Goal: Task Accomplishment & Management: Manage account settings

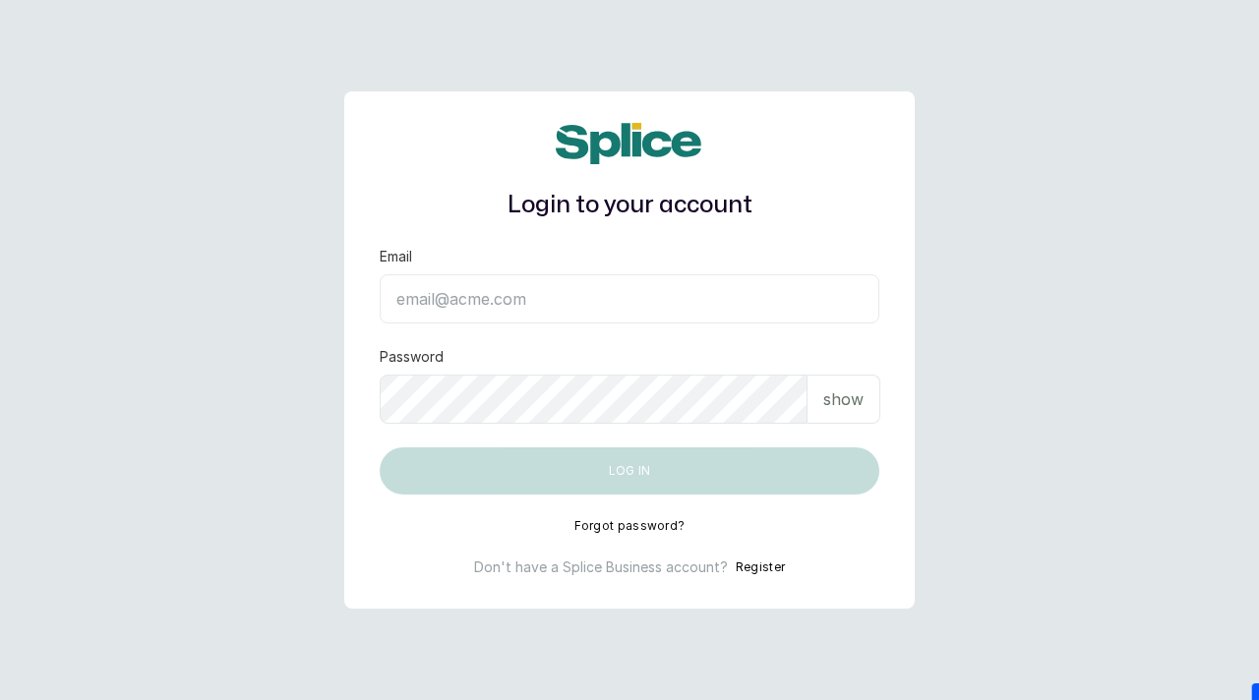
click at [661, 300] on input "Email" at bounding box center [630, 298] width 500 height 49
paste input "[EMAIL_ADDRESS][DOMAIN_NAME] SAnalytics14!"
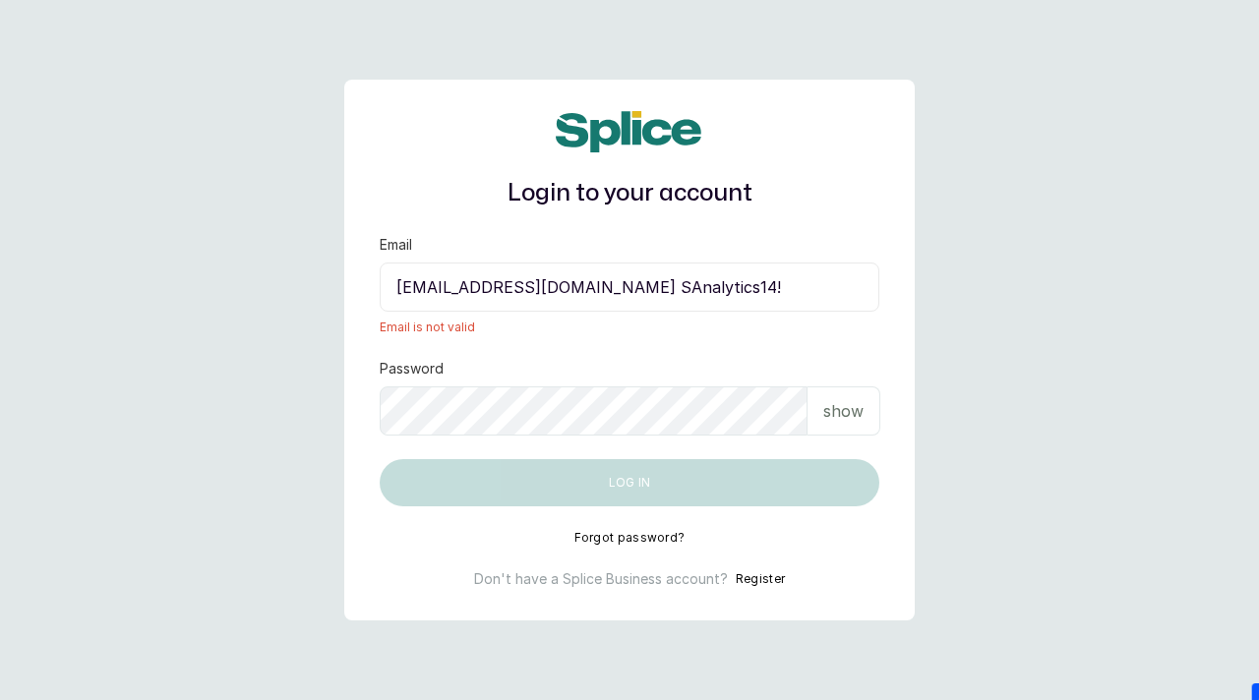
drag, startPoint x: 696, startPoint y: 287, endPoint x: 794, endPoint y: 279, distance: 97.7
click at [794, 279] on input "[EMAIL_ADDRESS][DOMAIN_NAME] SAnalytics14!" at bounding box center [630, 287] width 500 height 49
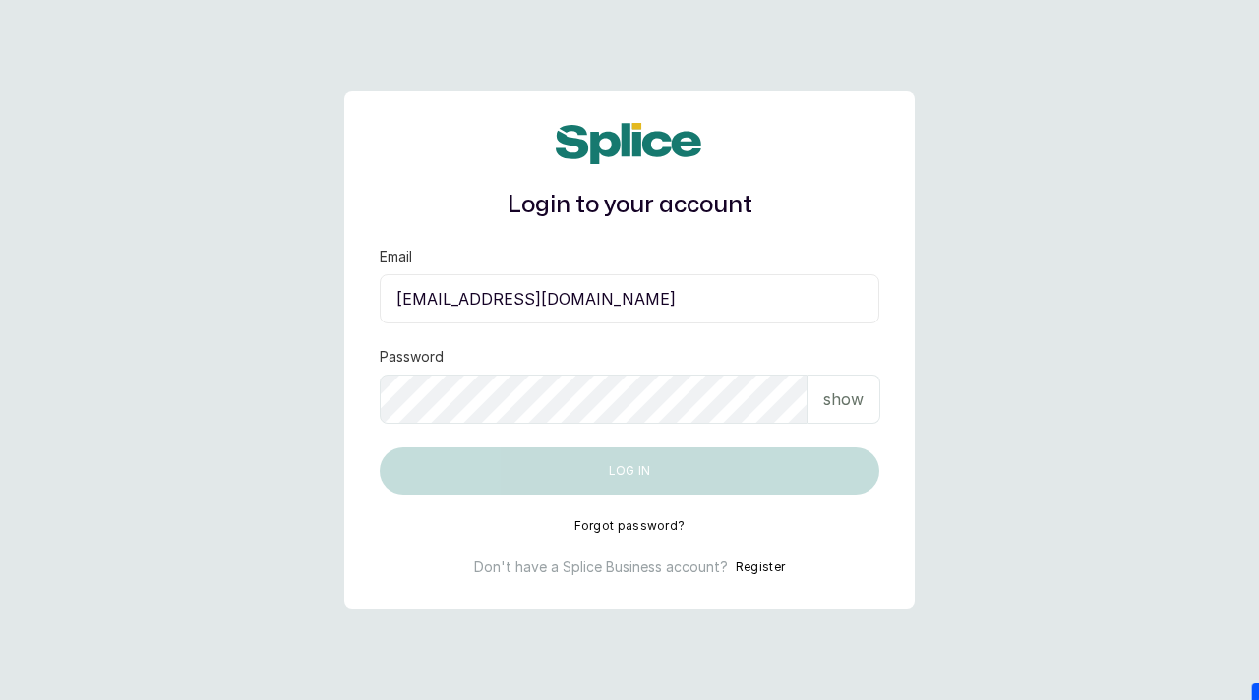
type input "[EMAIL_ADDRESS][DOMAIN_NAME]"
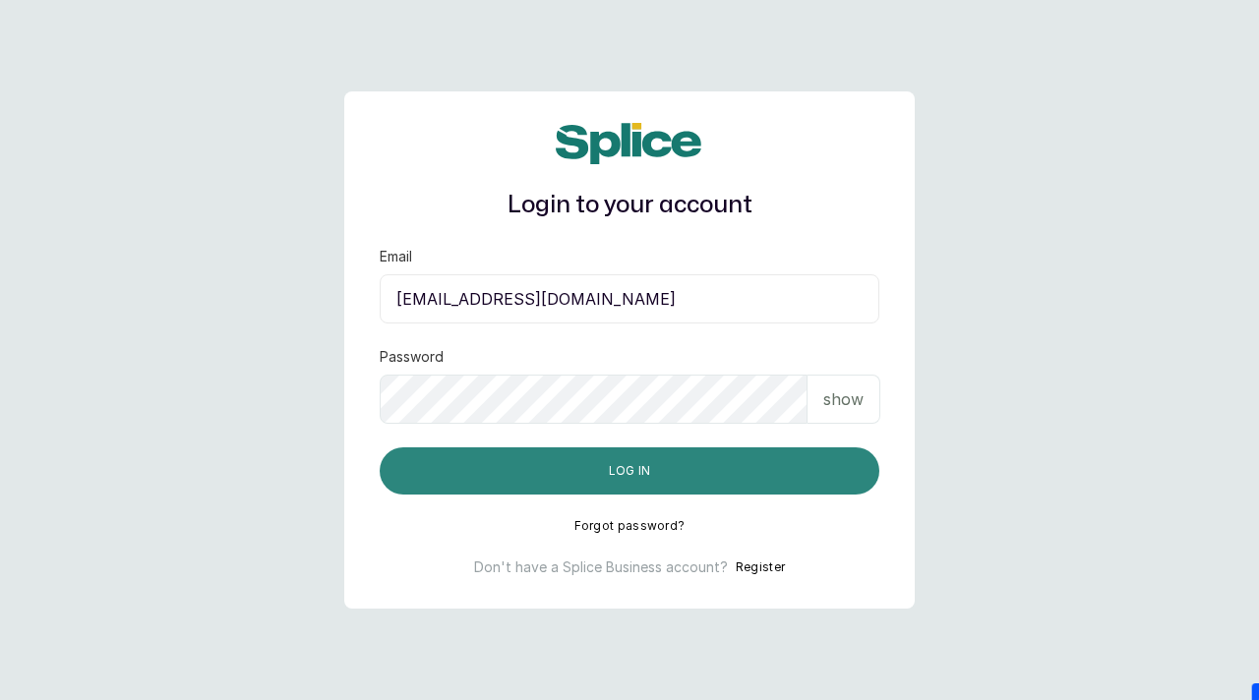
click at [630, 469] on button "Log in" at bounding box center [630, 470] width 500 height 47
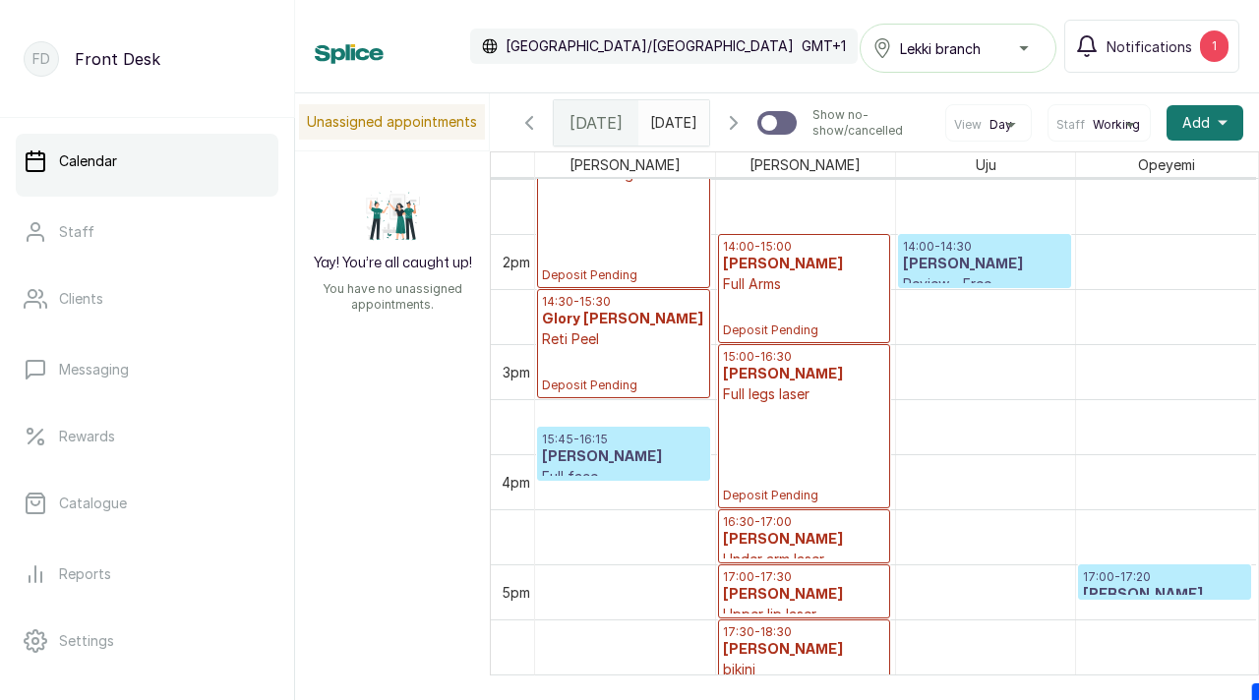
scroll to position [1489, 0]
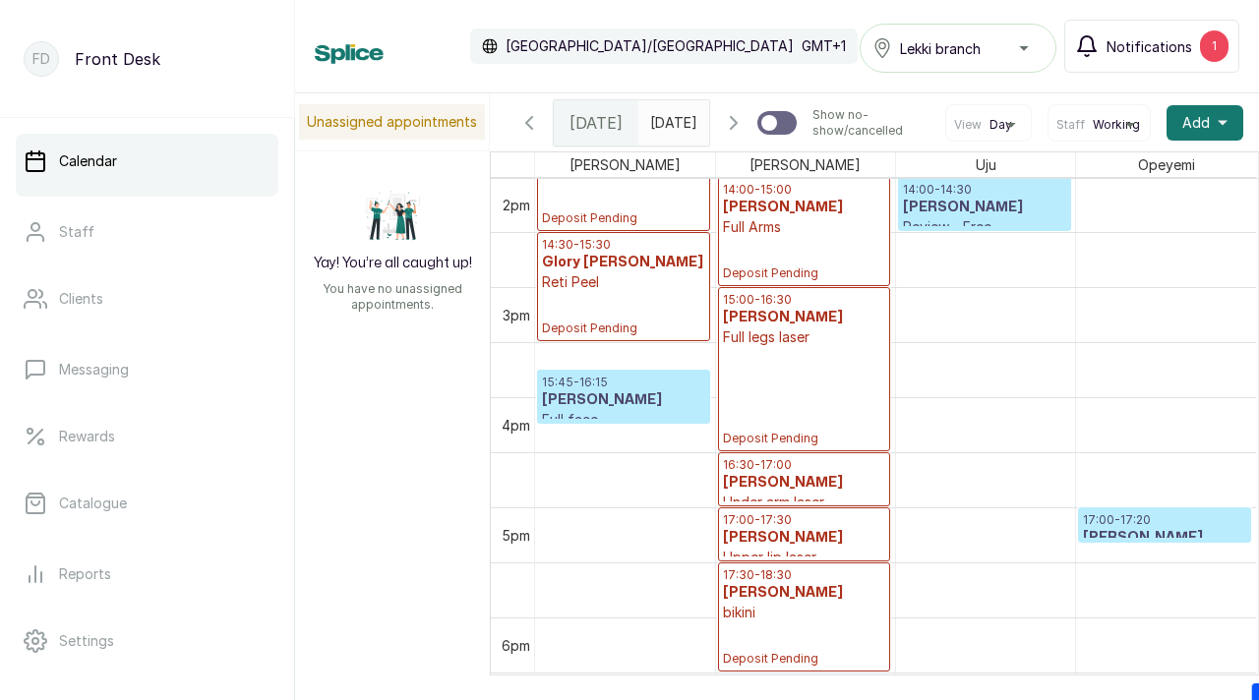
click at [1139, 42] on span "Notifications" at bounding box center [1149, 46] width 86 height 21
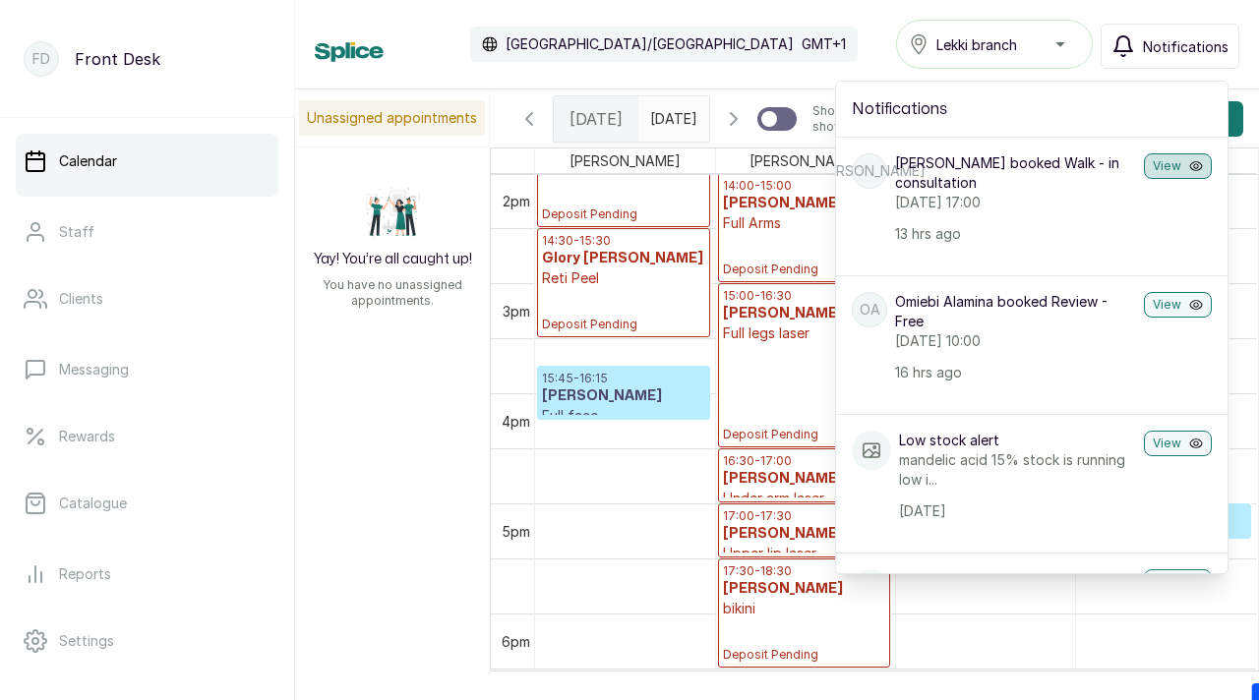
click at [1174, 170] on button "View" at bounding box center [1178, 166] width 68 height 26
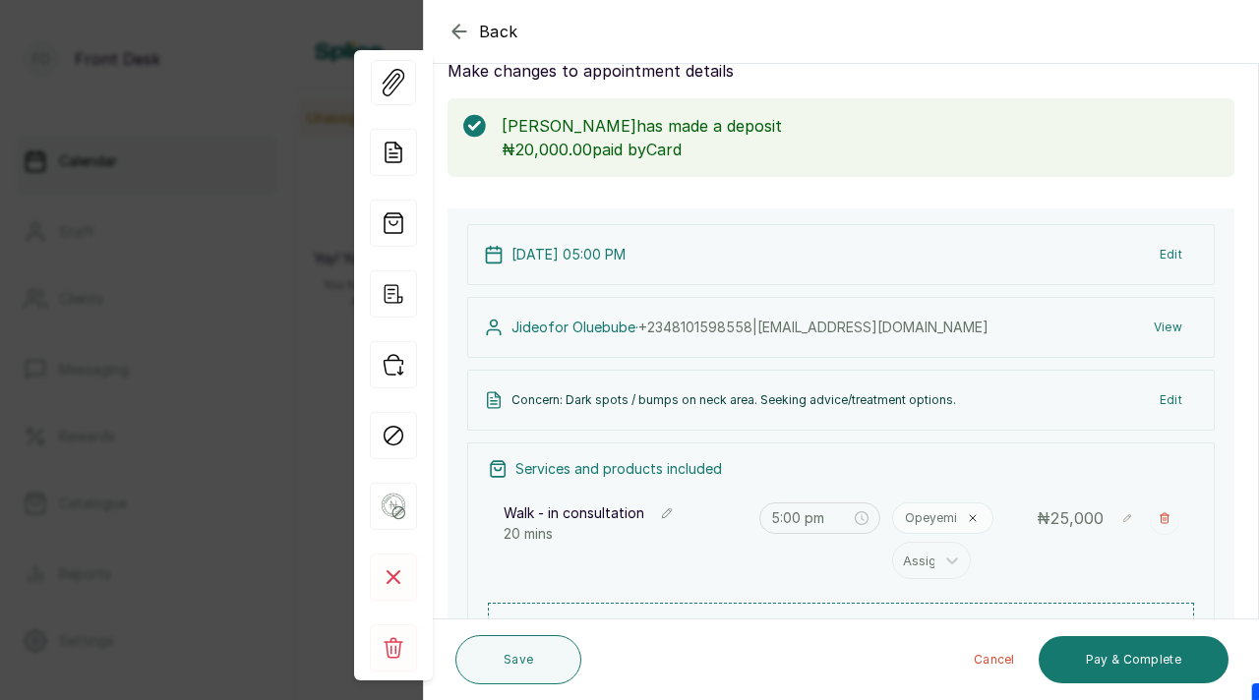
click at [246, 354] on div "Back Appointment Details Edit appointment Make changes to appointment details J…" at bounding box center [629, 350] width 1259 height 700
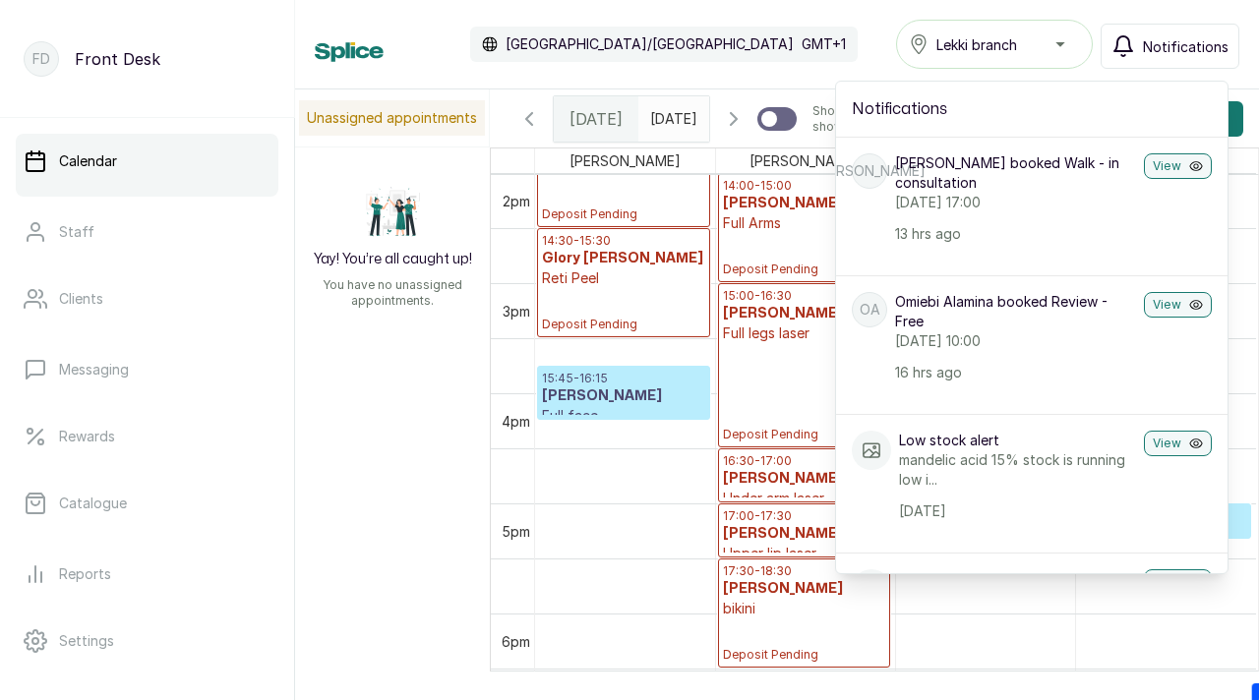
click at [419, 451] on div "Unassigned appointments Yay! You’re all caught up! You have no unassigned appoi…" at bounding box center [777, 380] width 964 height 582
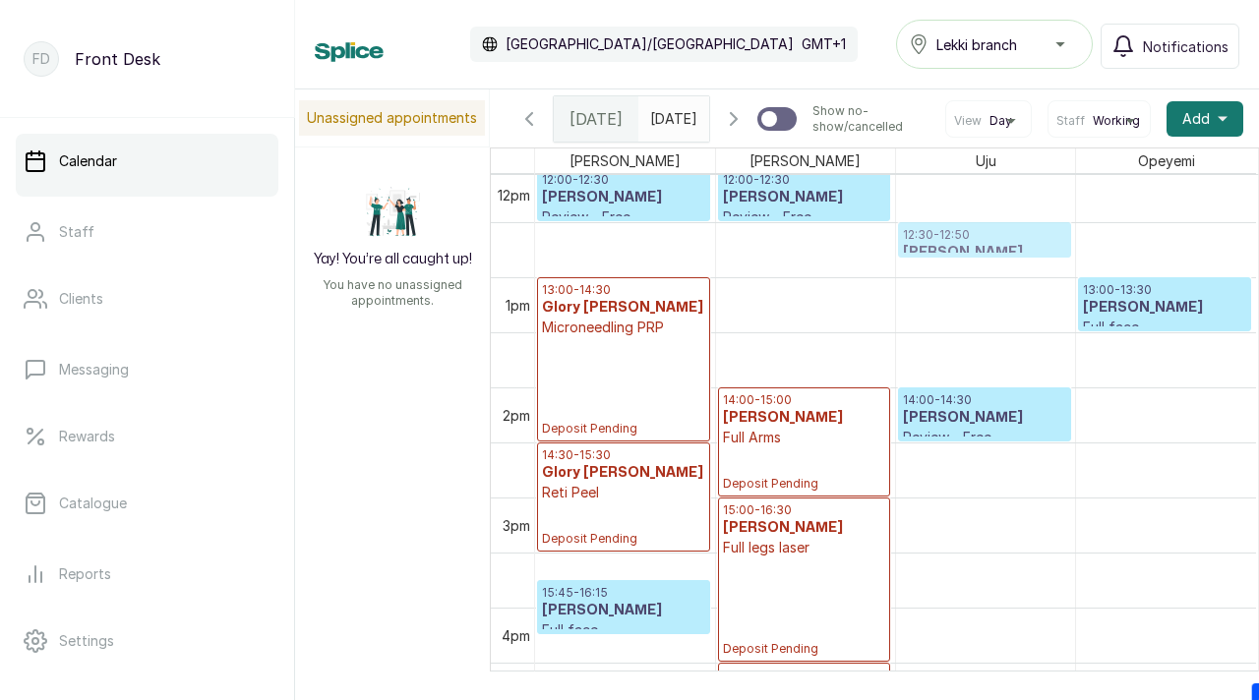
drag, startPoint x: 1148, startPoint y: 571, endPoint x: 922, endPoint y: 245, distance: 396.6
click at [922, 245] on tr "12:00 - 12:30 Destiny Nwaiwu Review - Free Confirmed 13:00 - 14:30 Glory uduma …" at bounding box center [895, 167] width 721 height 2643
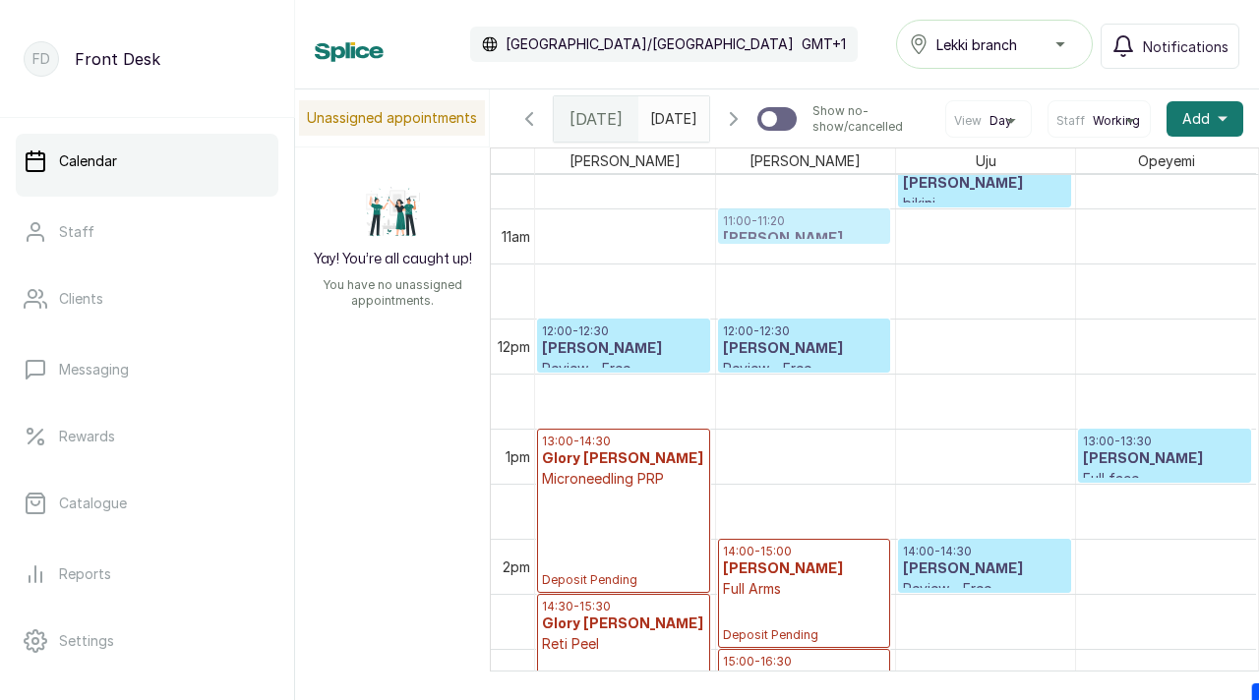
drag, startPoint x: 981, startPoint y: 395, endPoint x: 817, endPoint y: 254, distance: 216.8
click at [817, 254] on div "12:00 - 12:30 Destiny Nwaiwu Review - Free Confirmed 13:00 - 14:30 Glory uduma …" at bounding box center [895, 318] width 721 height 2643
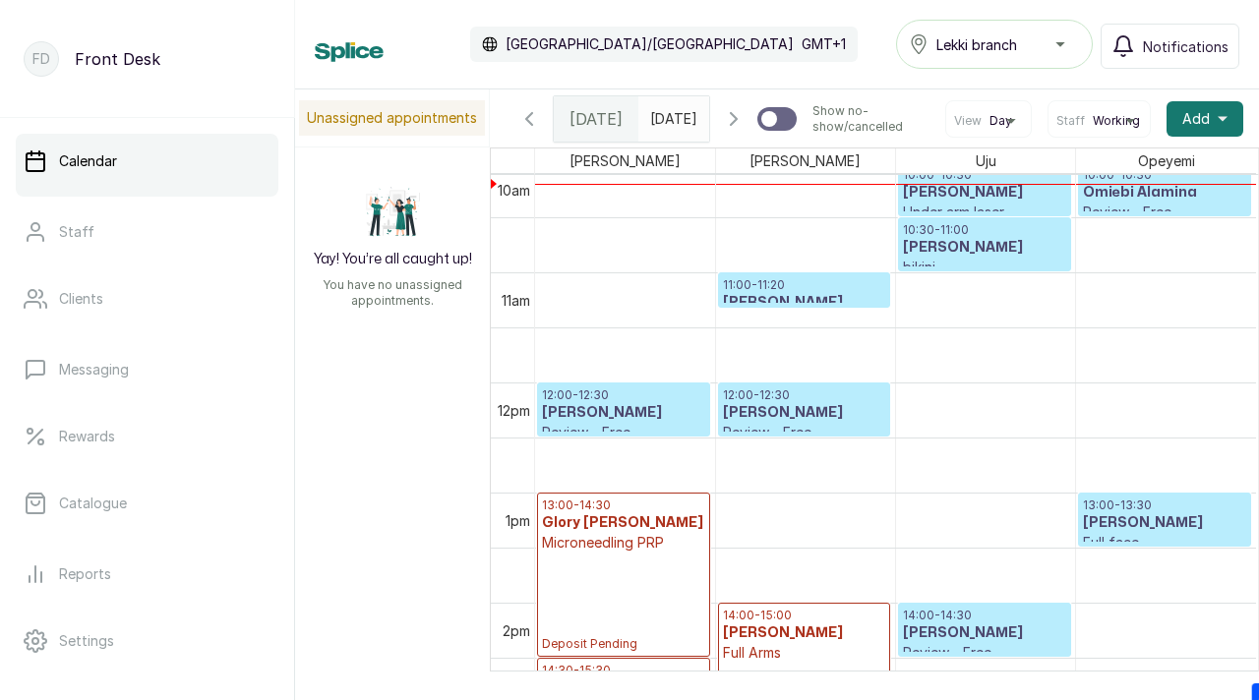
click at [785, 305] on h3 "Jideofor Oluebube" at bounding box center [804, 303] width 163 height 20
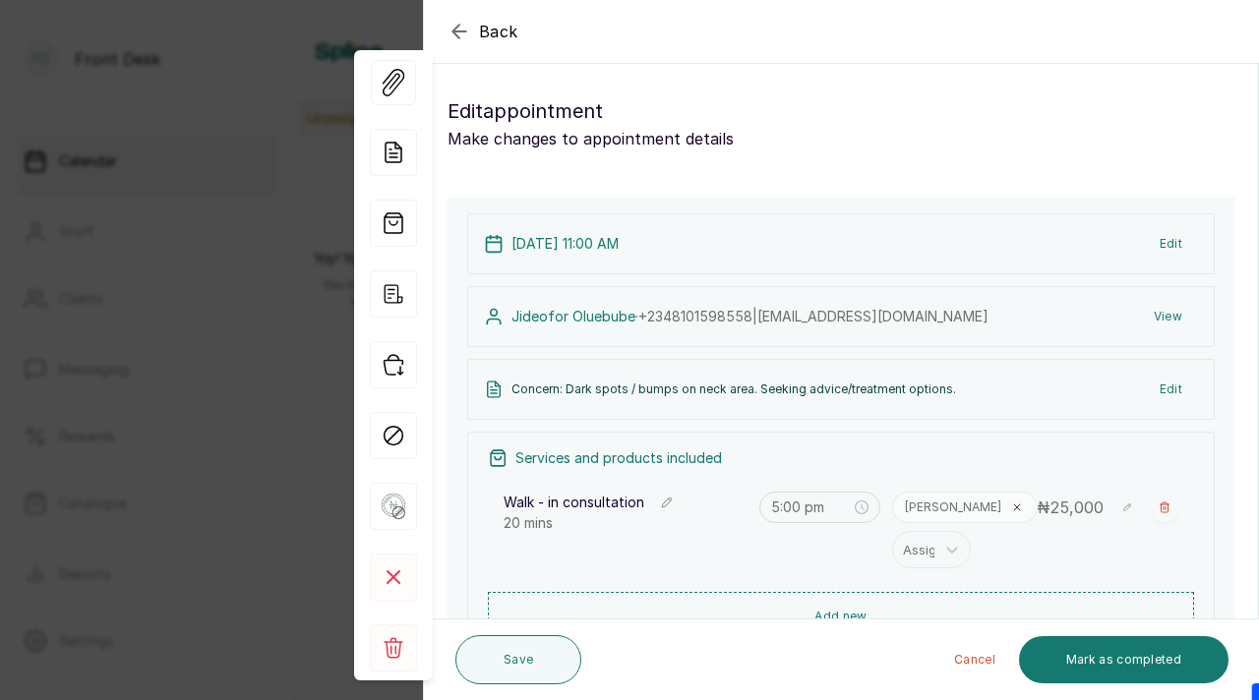
type input "11:00 am"
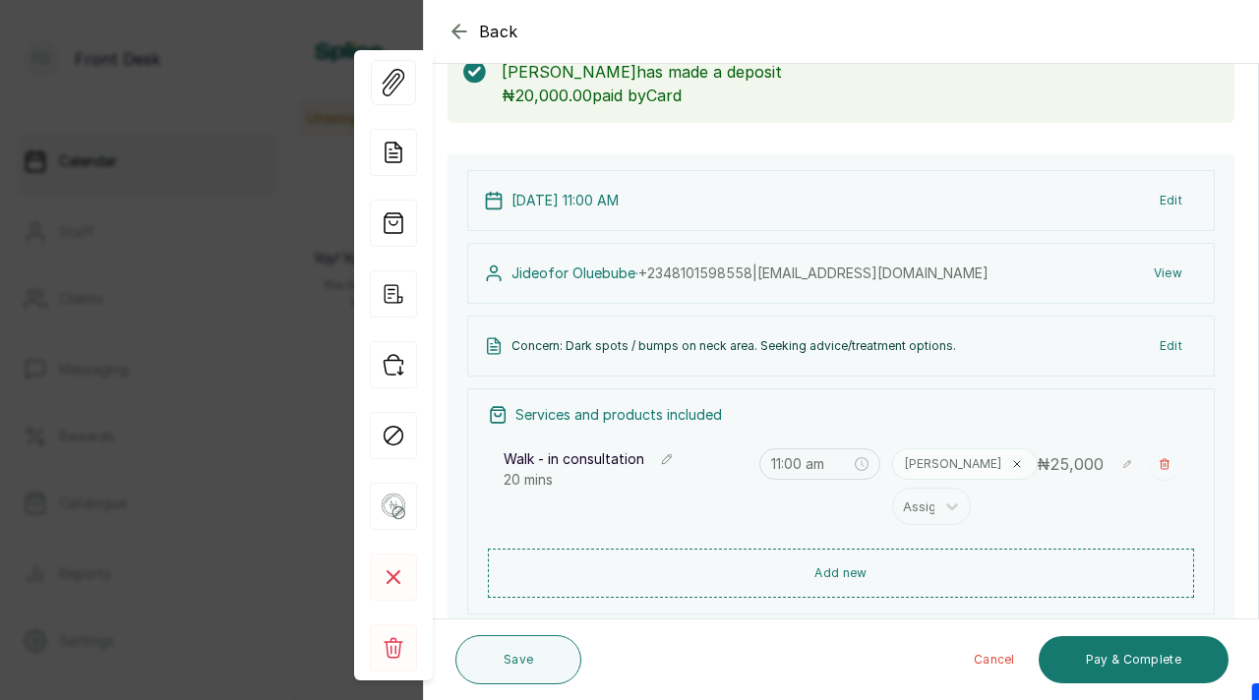
scroll to position [125, 0]
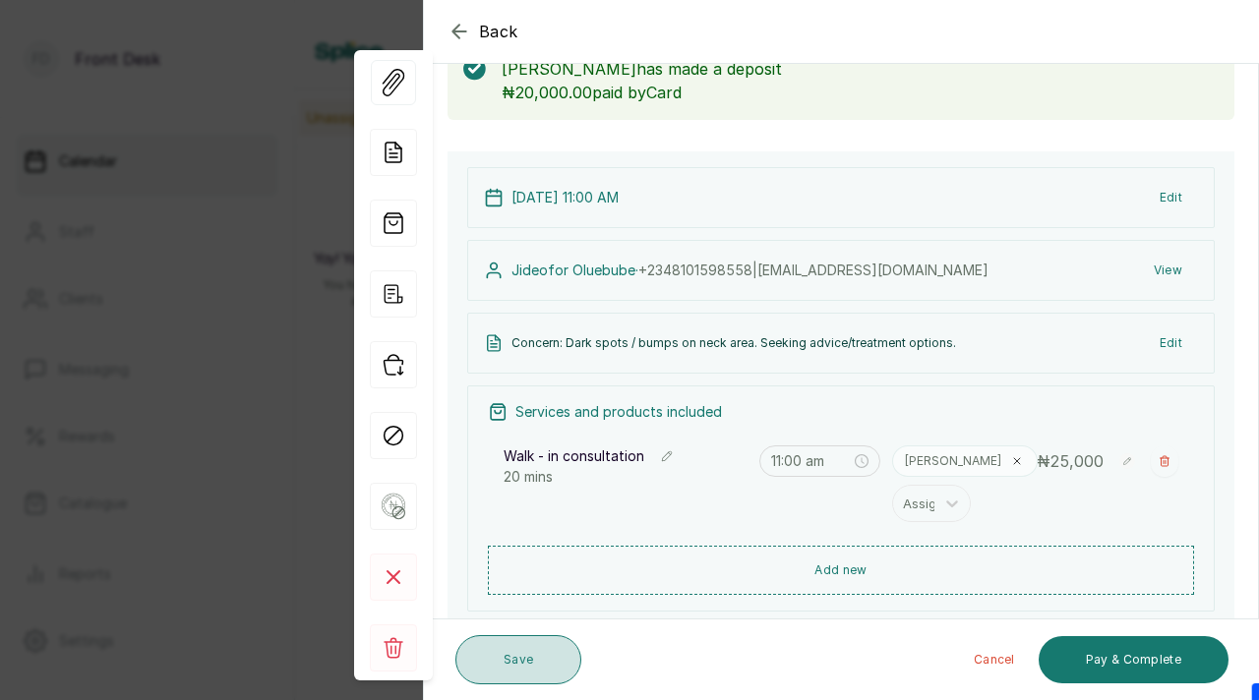
click at [509, 642] on button "Save" at bounding box center [518, 659] width 126 height 49
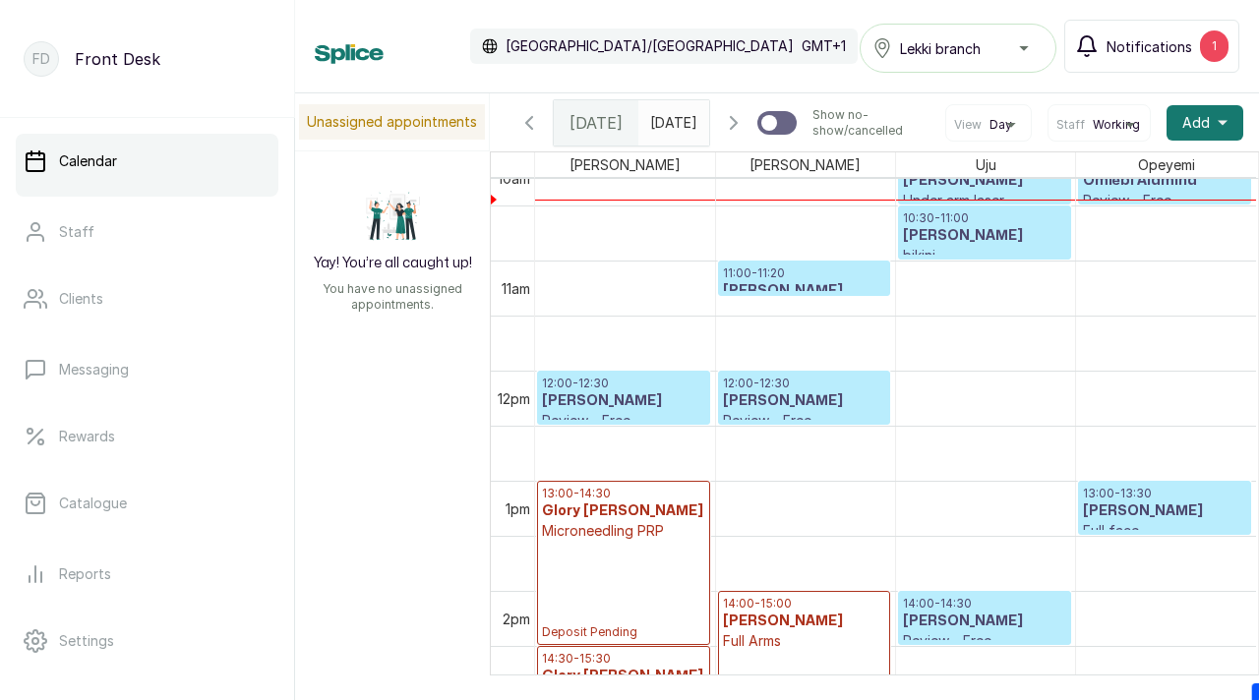
click at [1115, 53] on span "Notifications" at bounding box center [1149, 46] width 86 height 21
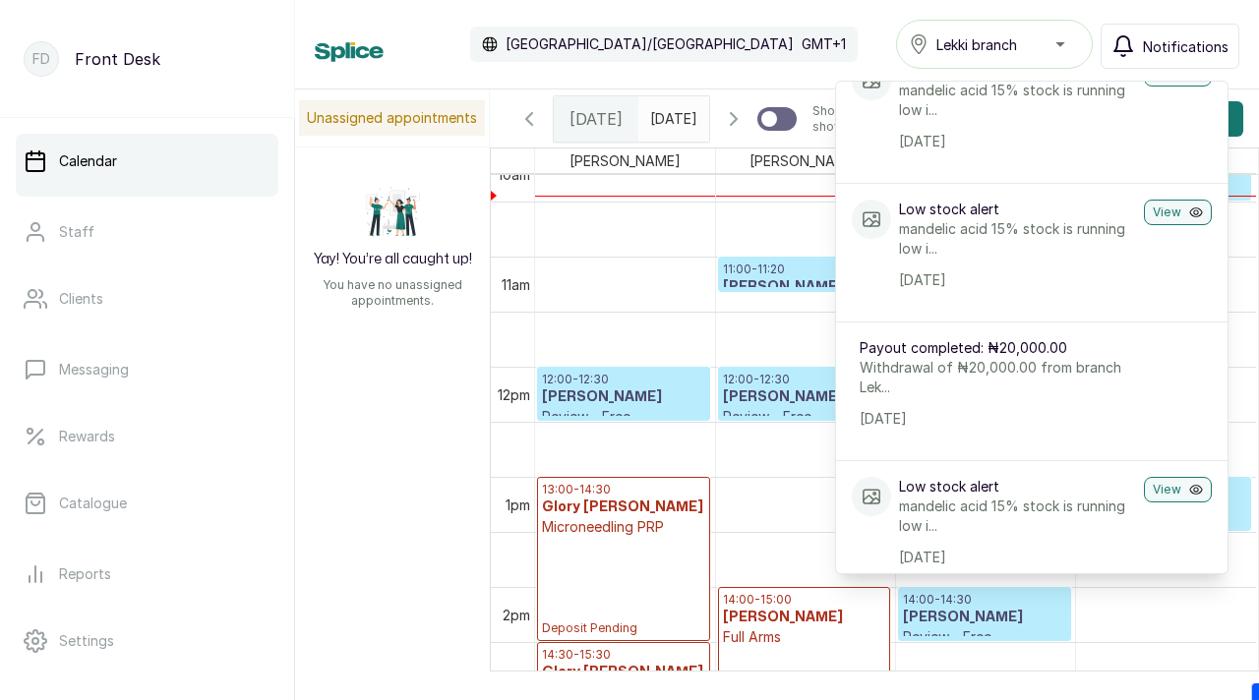
scroll to position [104, 0]
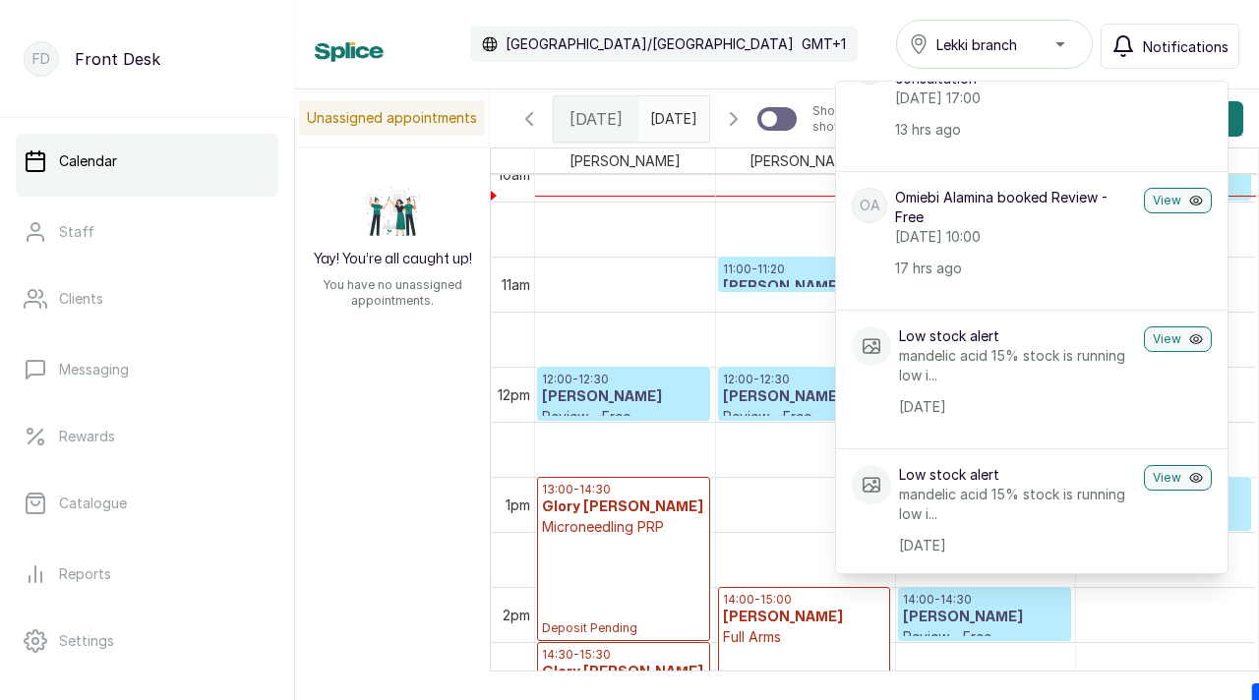
click at [818, 31] on div "Calendar Africa/Lagos GMT+1 Lekki branch Notifications Notifications JO Jideofo…" at bounding box center [777, 44] width 924 height 49
